Goal: Information Seeking & Learning: Learn about a topic

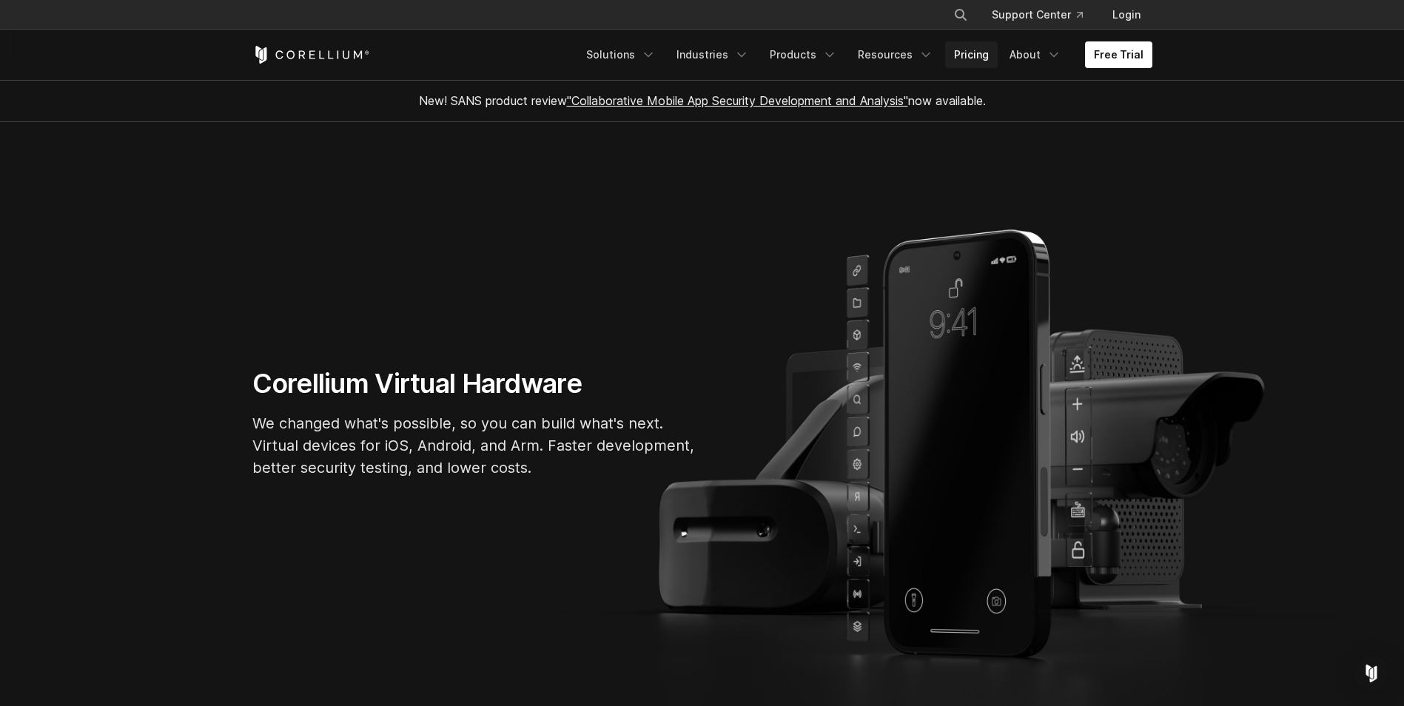
click at [974, 67] on link "Pricing" at bounding box center [971, 54] width 53 height 27
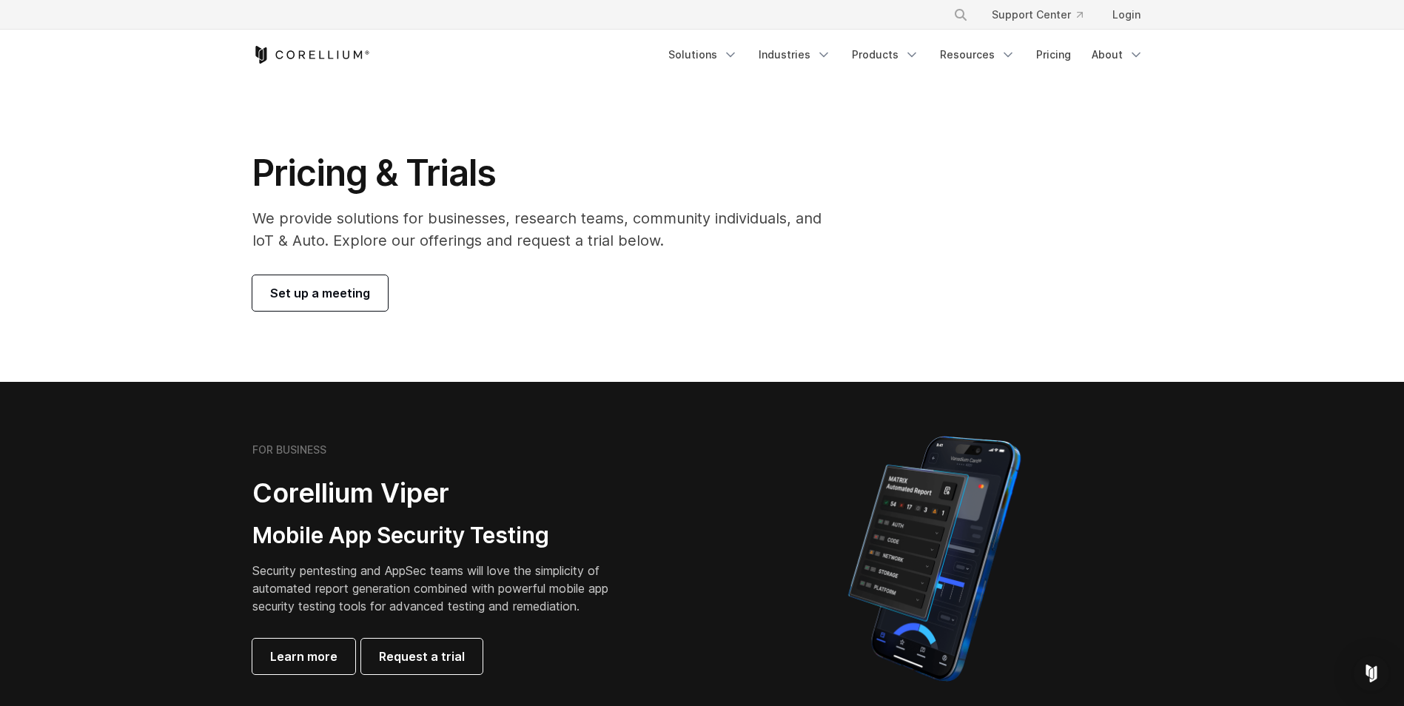
scroll to position [370, 0]
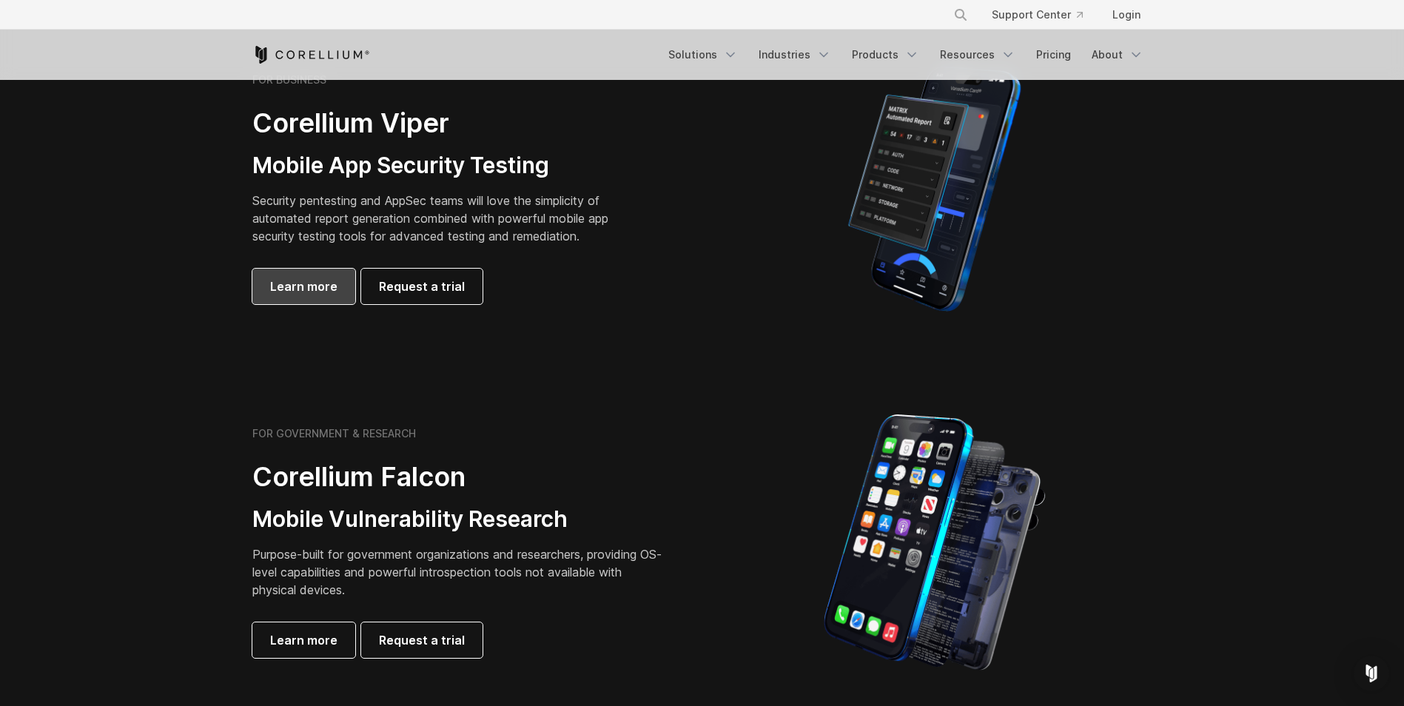
click at [276, 280] on span "Learn more" at bounding box center [303, 287] width 67 height 18
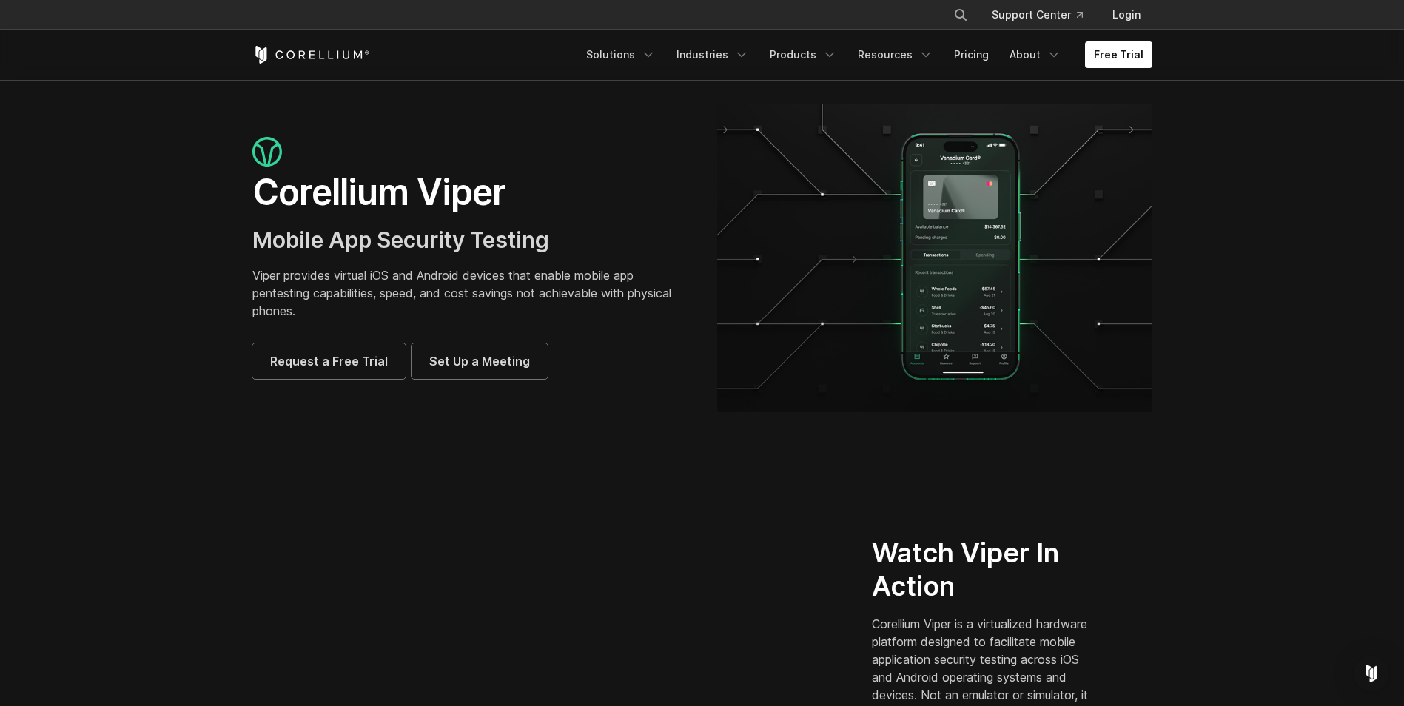
drag, startPoint x: 663, startPoint y: 360, endPoint x: 667, endPoint y: -55, distance: 415.2
click at [976, 49] on link "Pricing" at bounding box center [971, 54] width 53 height 27
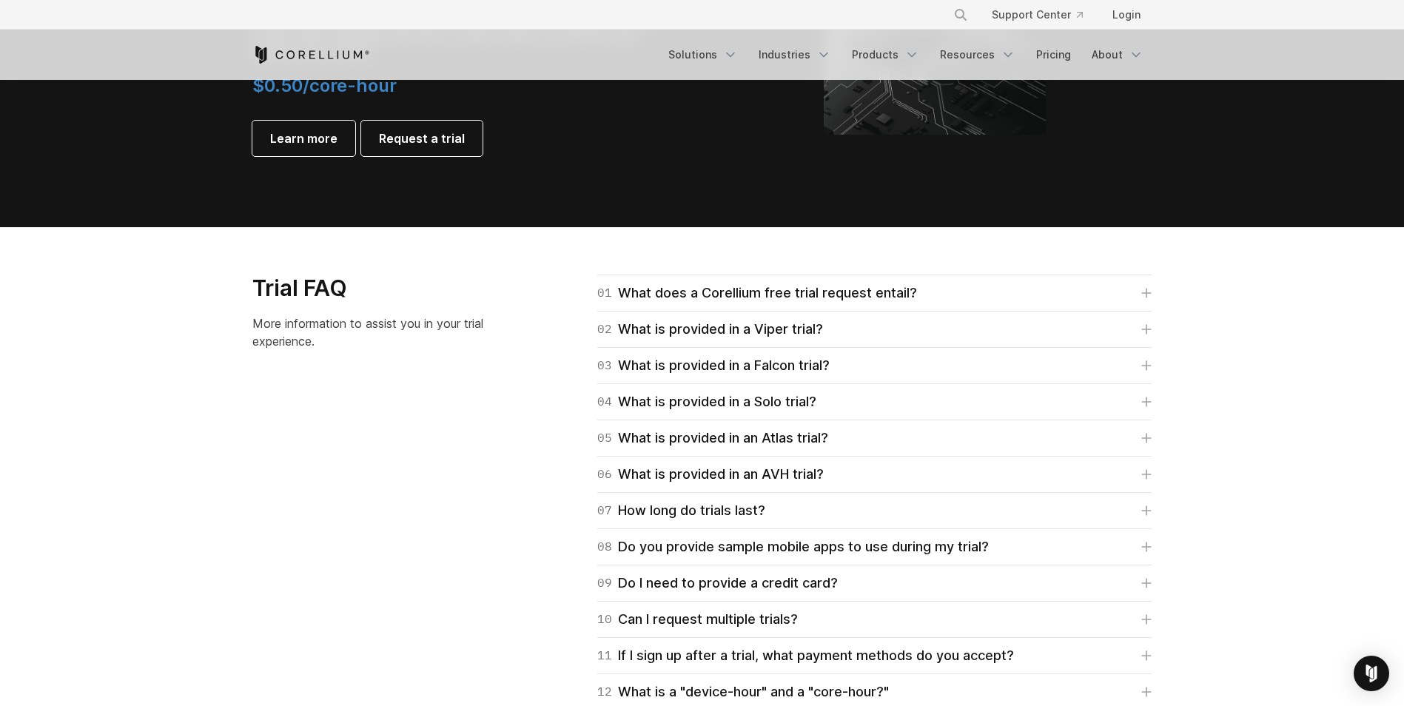
scroll to position [1998, 0]
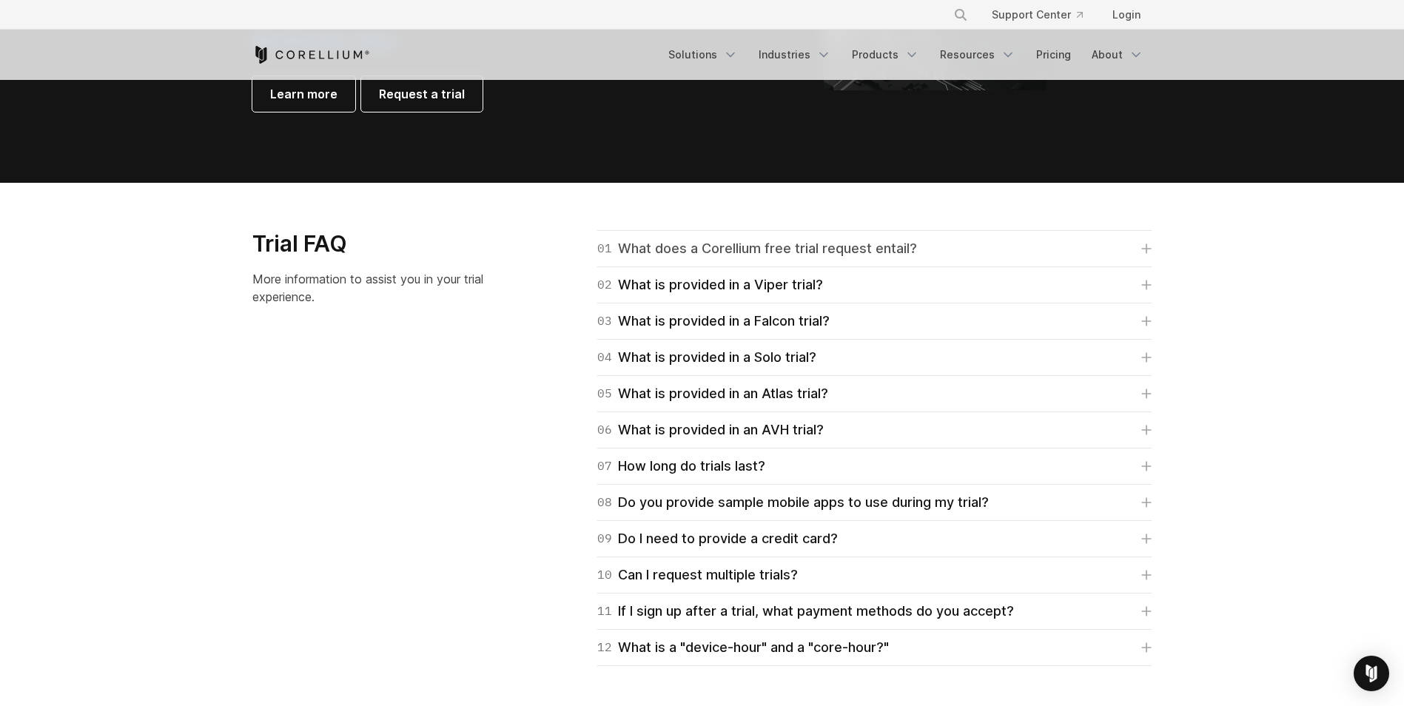
click at [961, 253] on link "01 What does a Corellium free trial request entail?" at bounding box center [874, 248] width 554 height 21
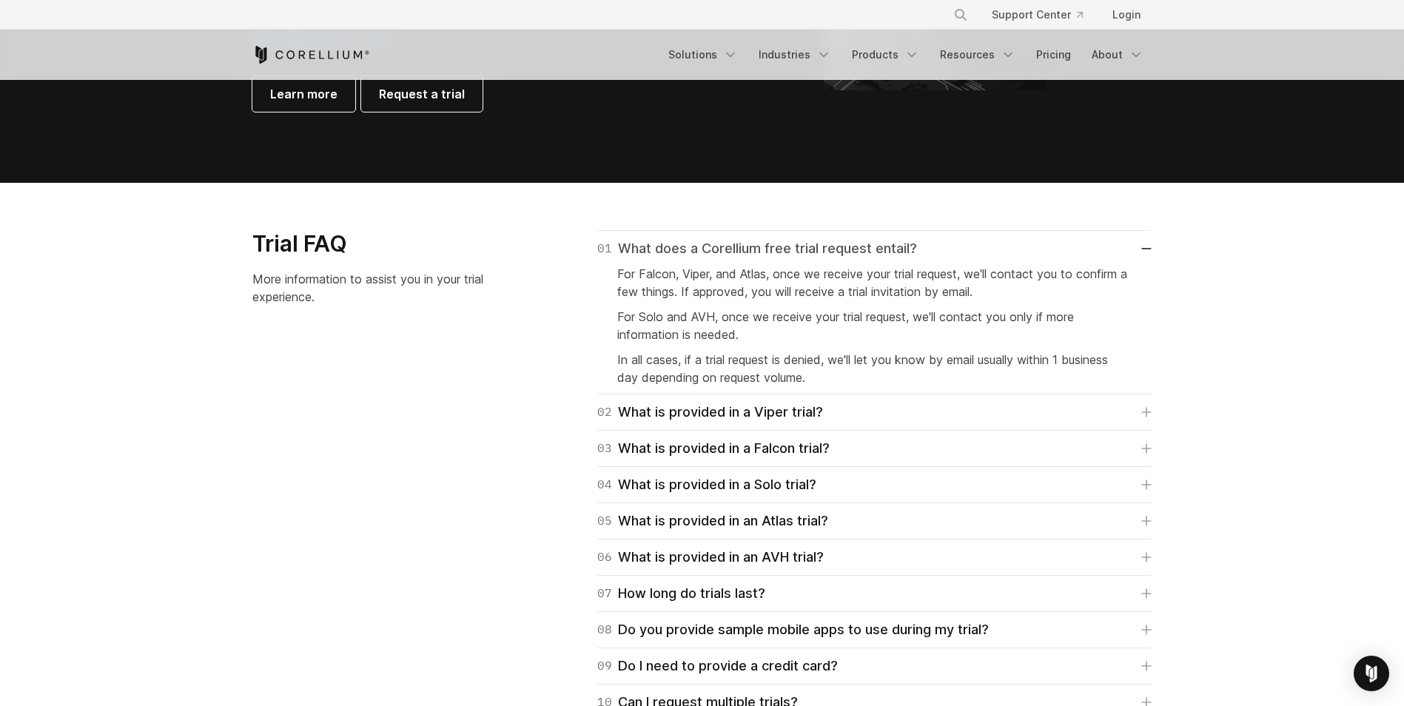
click at [961, 253] on link "01 What does a Corellium free trial request entail?" at bounding box center [874, 248] width 554 height 21
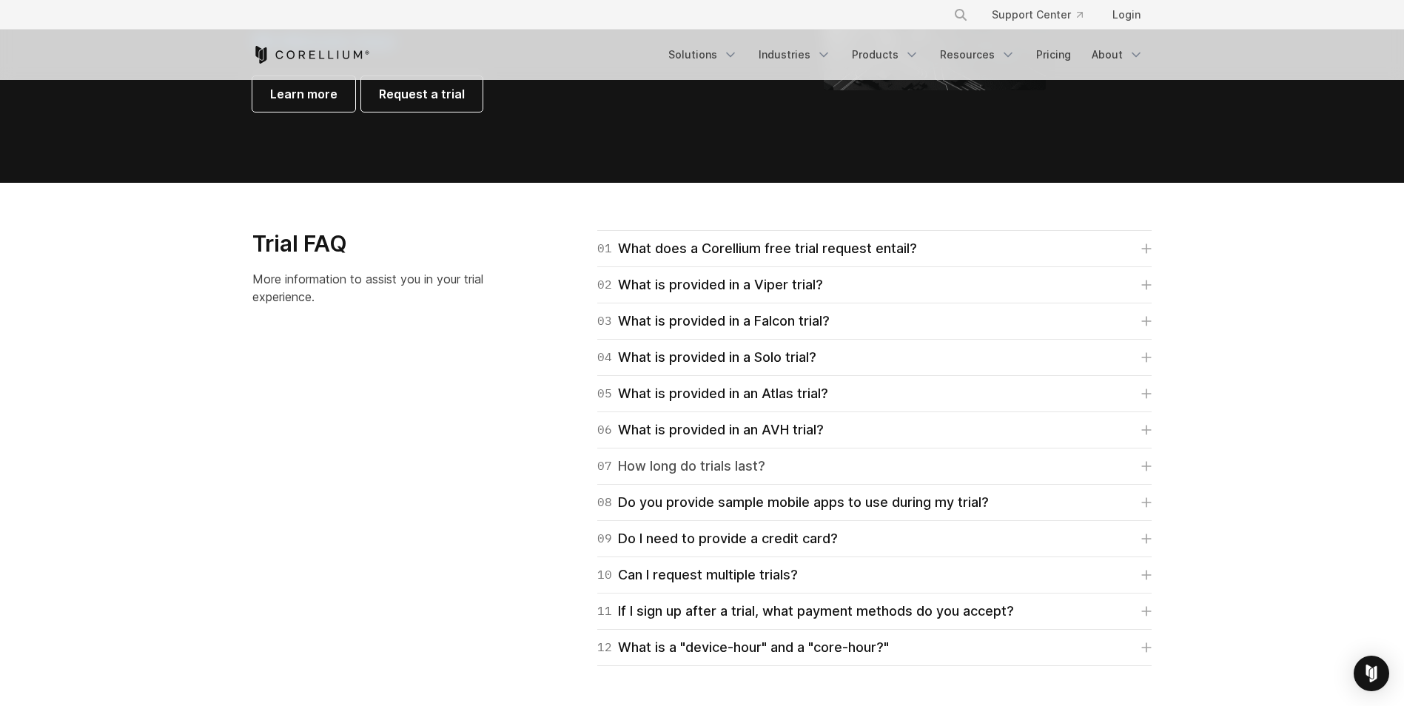
click at [907, 468] on link "07 How long do trials last?" at bounding box center [874, 466] width 554 height 21
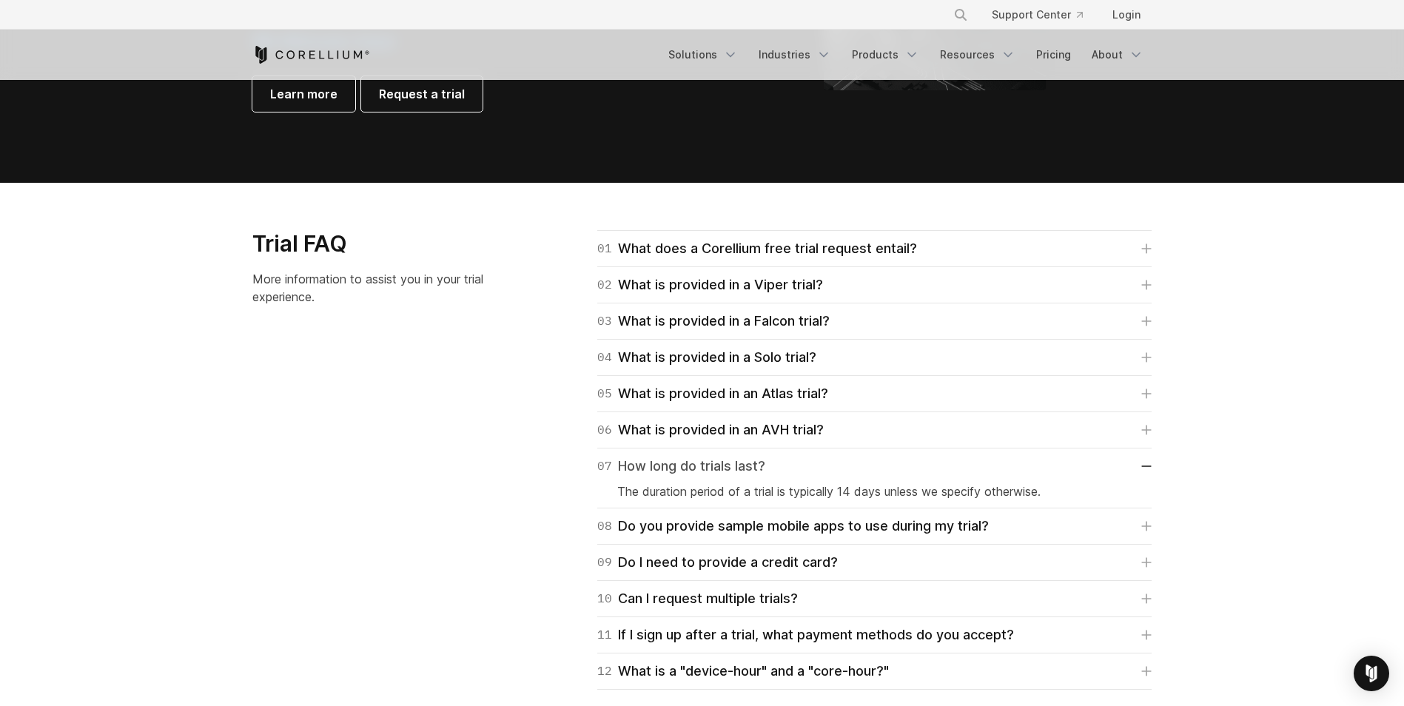
click at [907, 468] on link "07 How long do trials last?" at bounding box center [874, 466] width 554 height 21
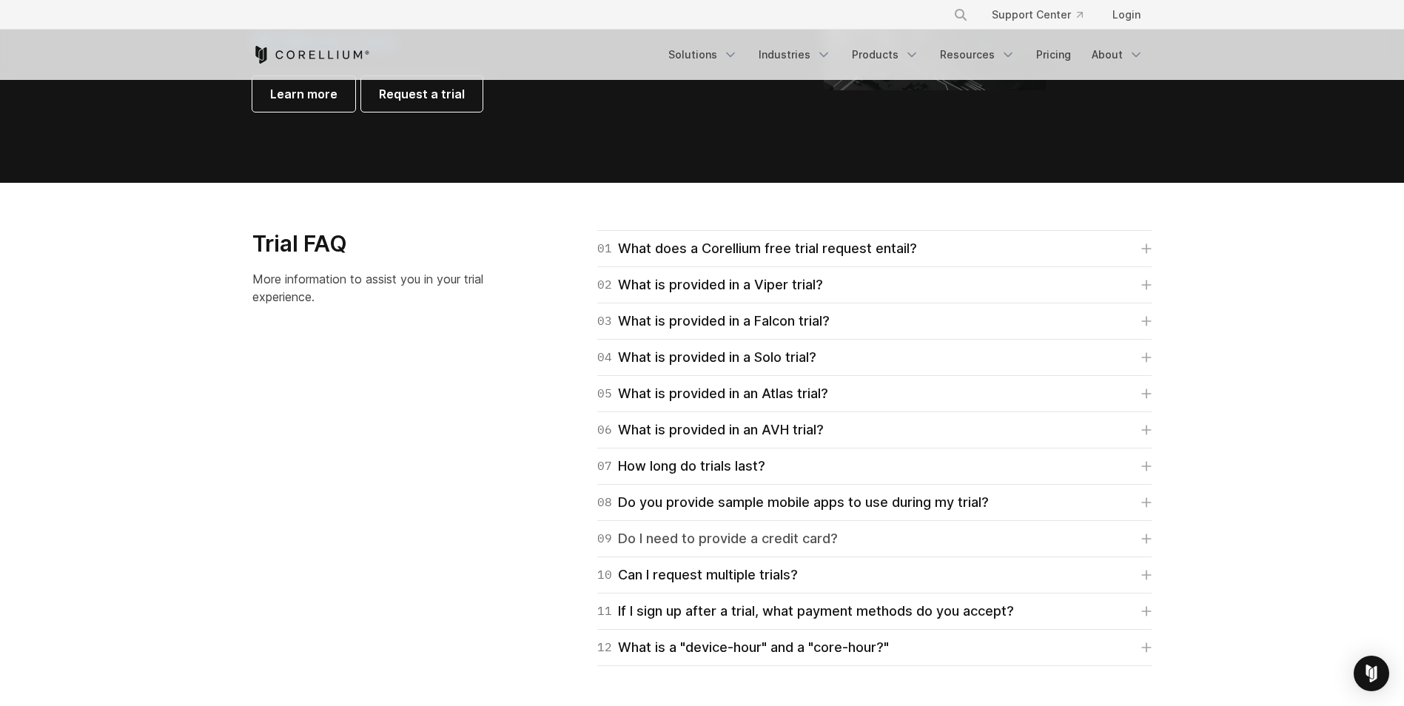
click at [885, 533] on link "09 Do I need to provide a credit card?" at bounding box center [874, 538] width 554 height 21
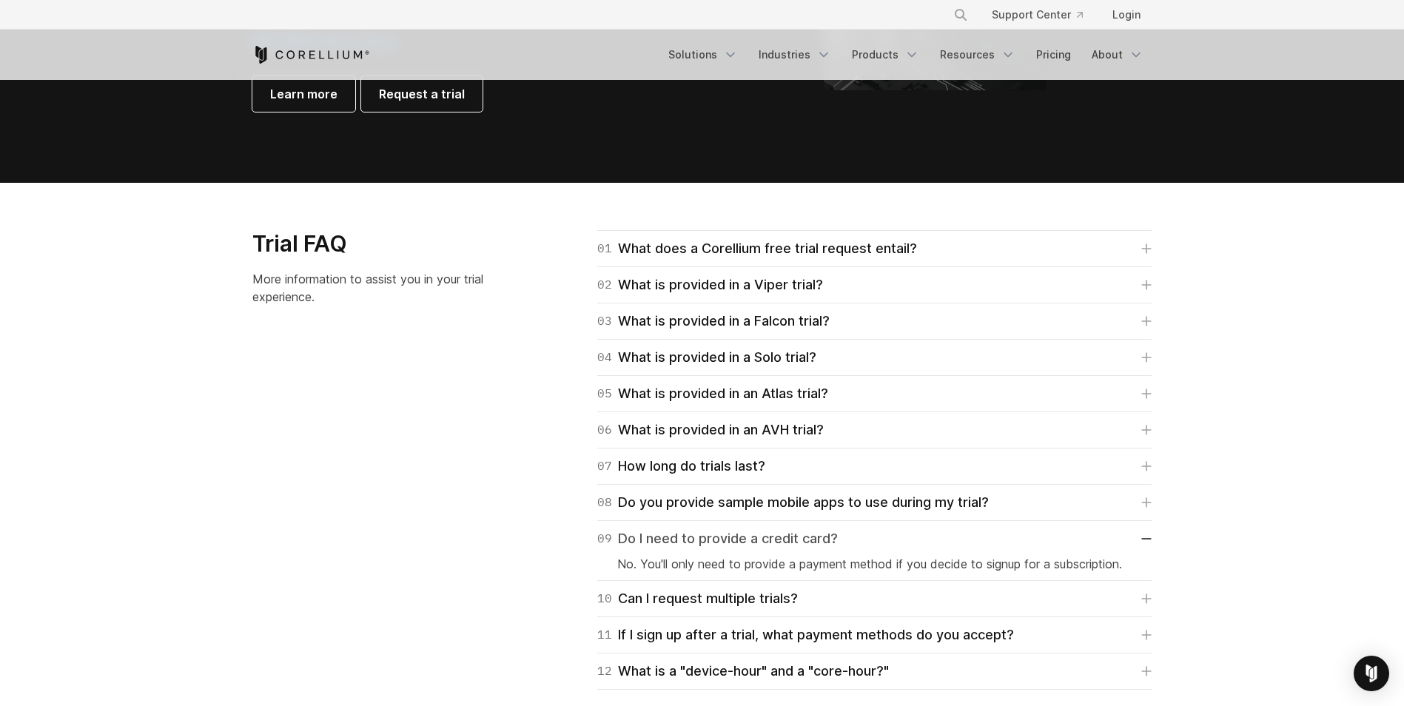
click at [885, 533] on link "09 Do I need to provide a credit card?" at bounding box center [874, 538] width 554 height 21
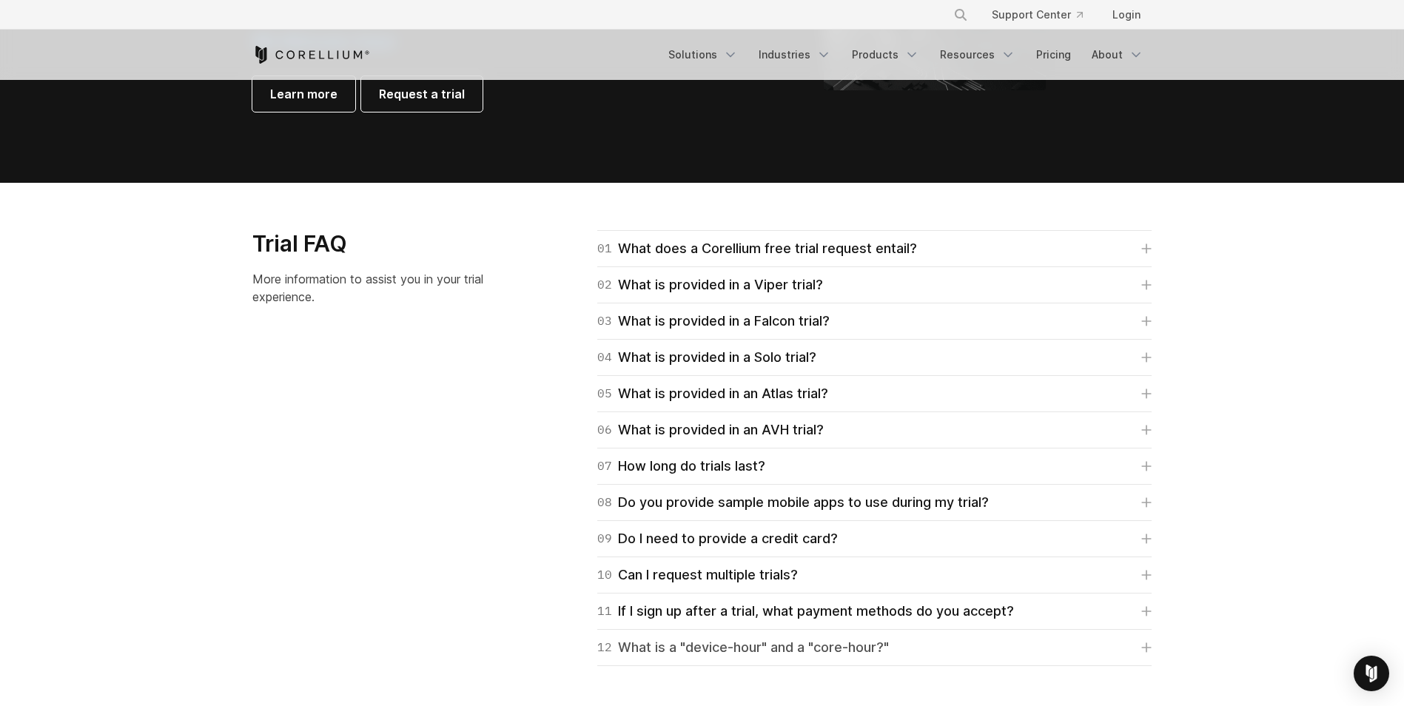
click at [807, 648] on div "12 What is a "device-hour" and a "core-hour?"" at bounding box center [743, 647] width 292 height 21
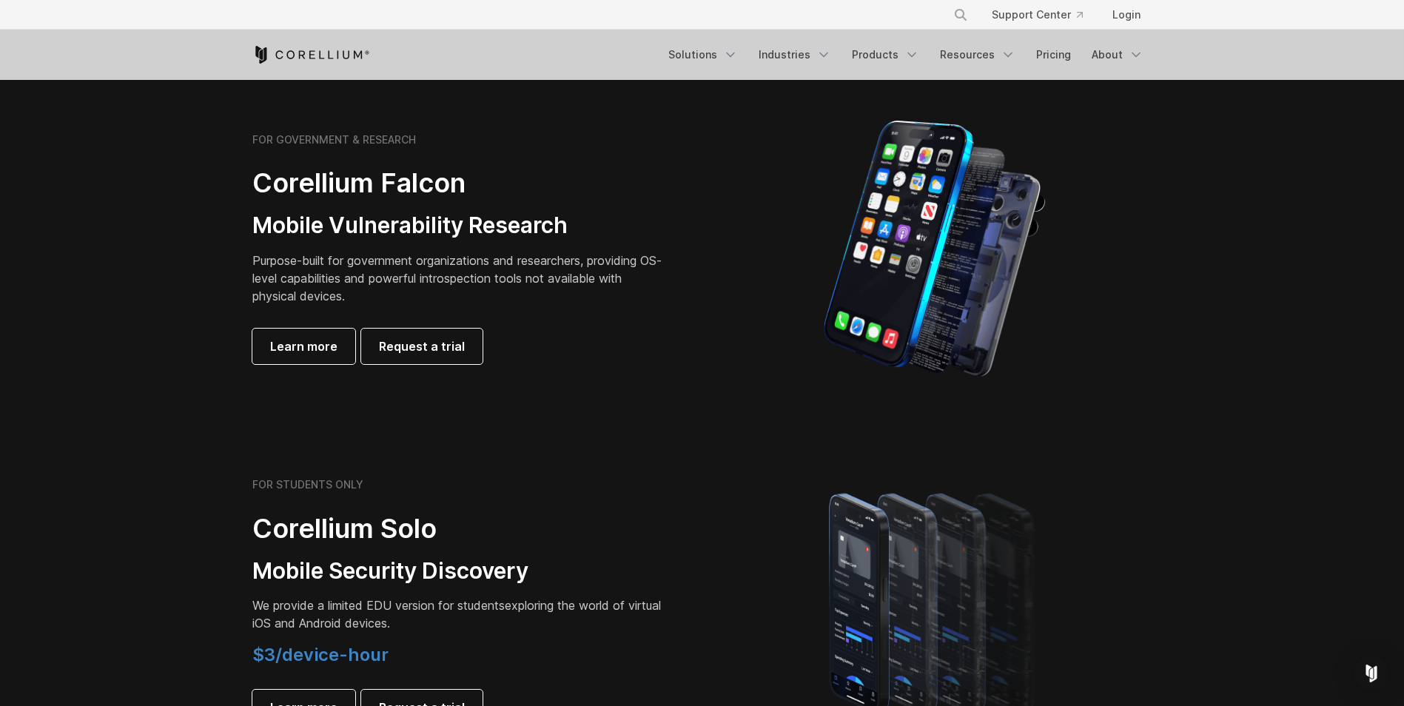
scroll to position [0, 0]
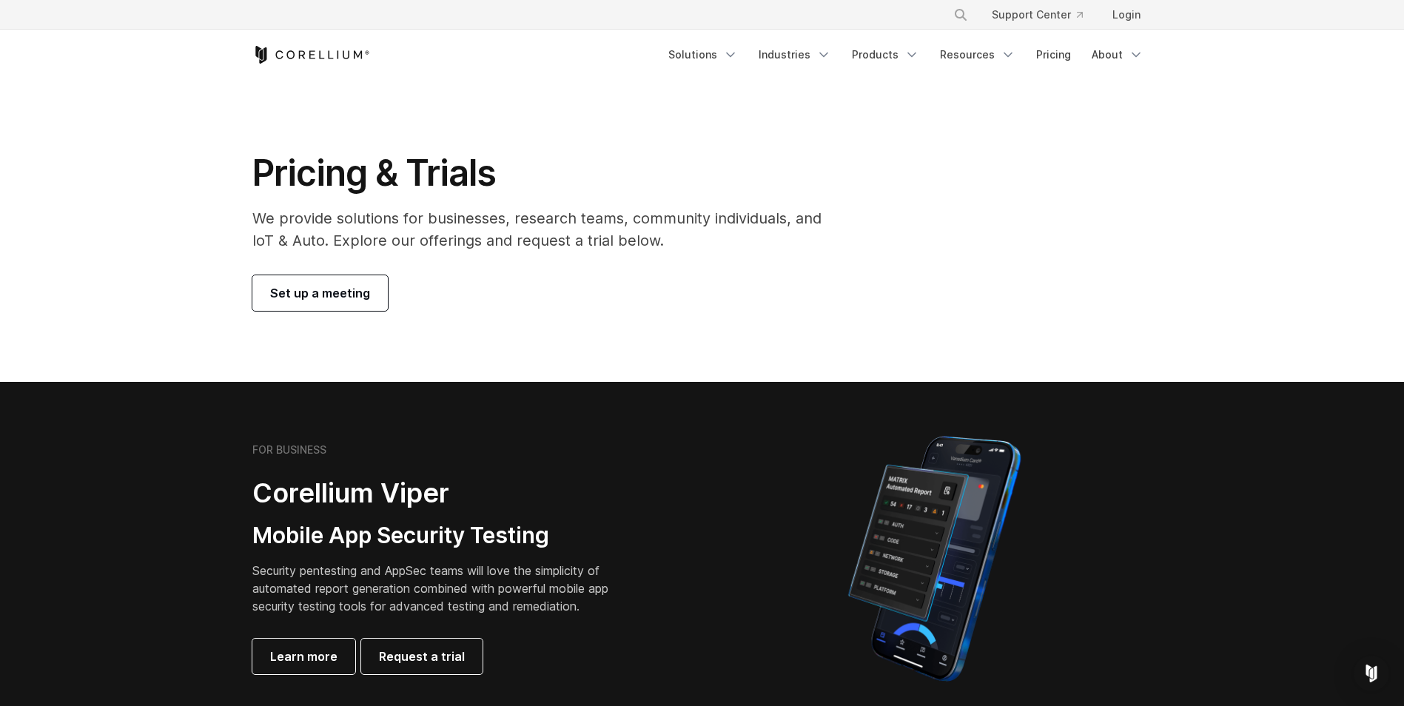
drag, startPoint x: 537, startPoint y: 412, endPoint x: 511, endPoint y: -55, distance: 467.8
